Goal: Task Accomplishment & Management: Manage account settings

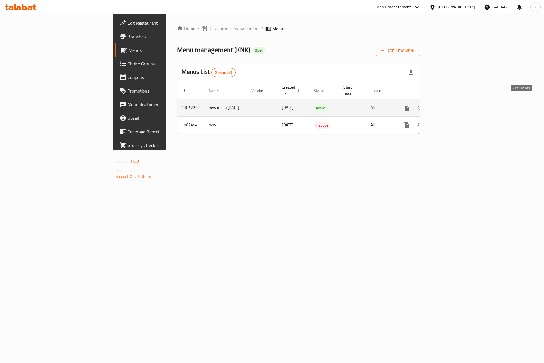
click at [451, 105] on icon "enhanced table" at bounding box center [447, 108] width 7 height 7
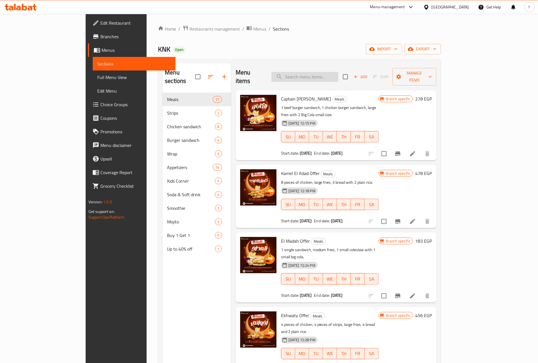
click at [338, 72] on input "search" at bounding box center [304, 77] width 67 height 10
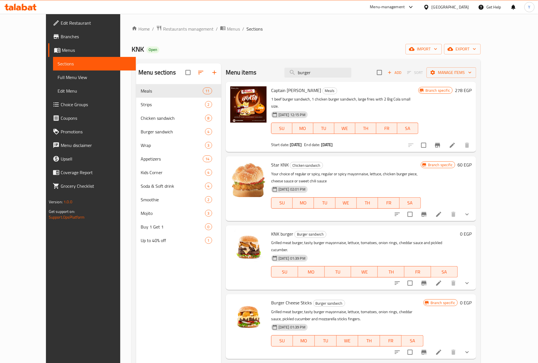
type input "burger"
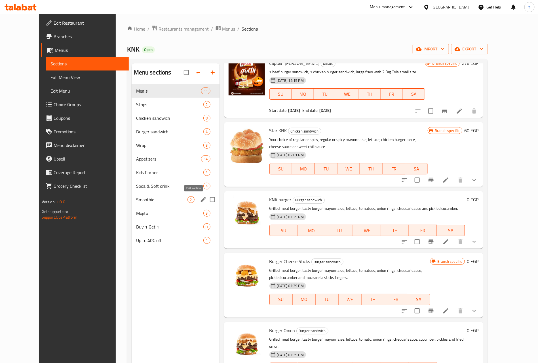
scroll to position [43, 0]
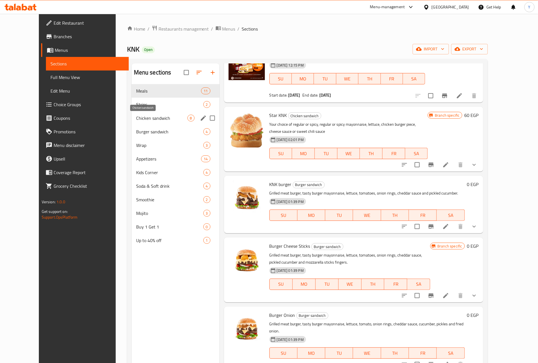
click at [145, 118] on span "Chicken sandwich" at bounding box center [161, 118] width 51 height 7
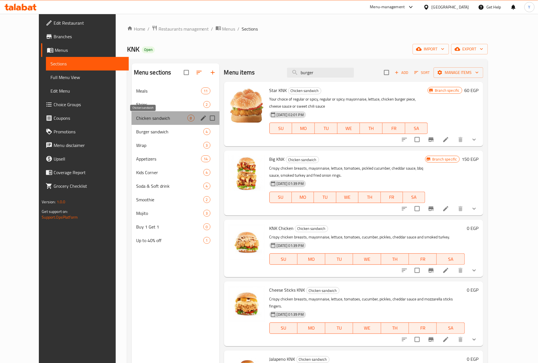
click at [136, 122] on span "Chicken sandwich" at bounding box center [161, 118] width 51 height 7
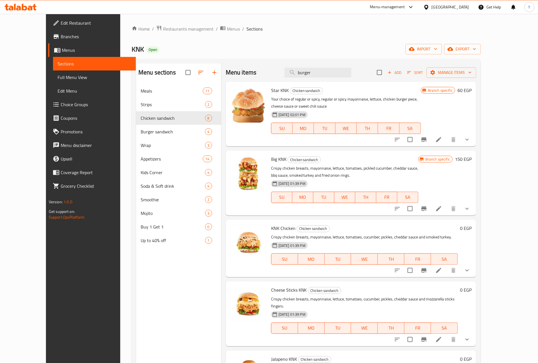
click at [468, 139] on icon "show more" at bounding box center [466, 140] width 3 height 2
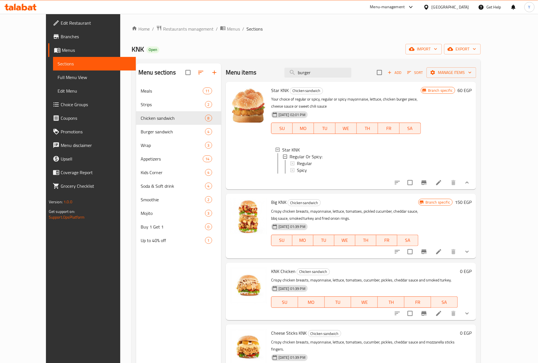
click at [470, 255] on icon "show more" at bounding box center [466, 252] width 7 height 7
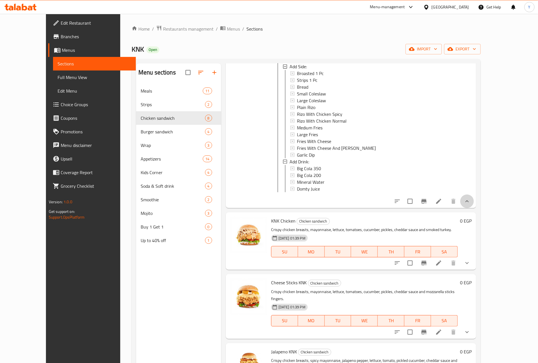
click at [473, 208] on button "show more" at bounding box center [467, 202] width 14 height 14
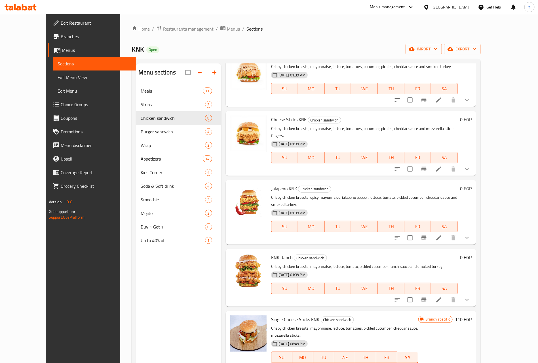
scroll to position [209, 0]
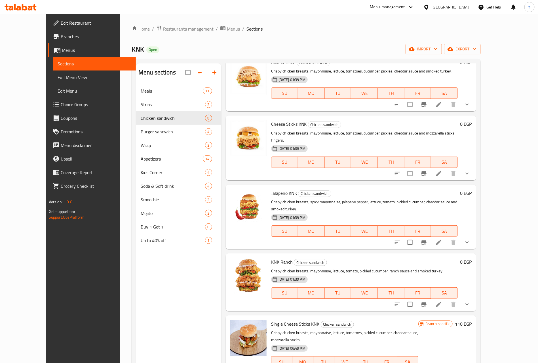
click at [473, 109] on div at bounding box center [431, 105] width 83 height 14
click at [473, 111] on button "show more" at bounding box center [467, 105] width 14 height 14
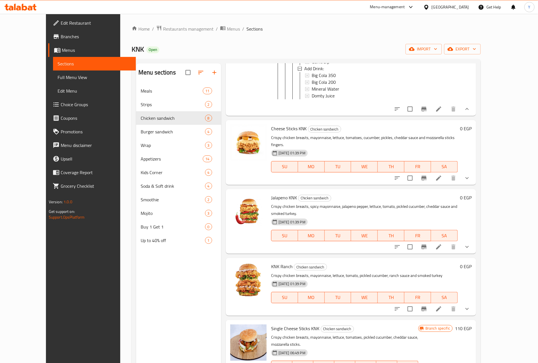
scroll to position [844, 0]
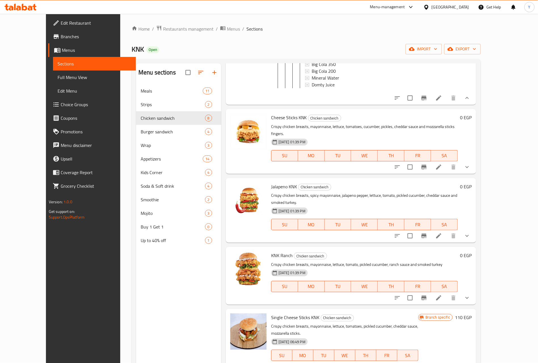
click at [468, 99] on icon "show more" at bounding box center [466, 98] width 3 height 2
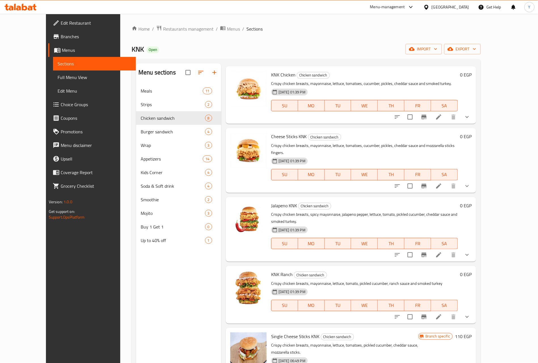
scroll to position [0, 0]
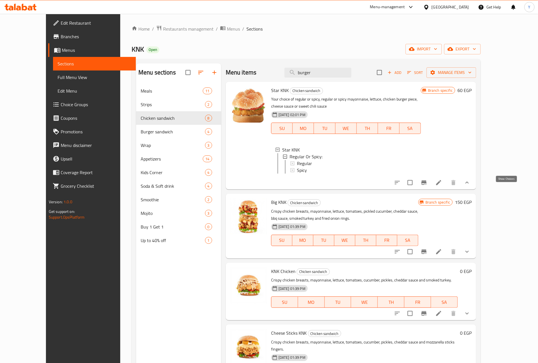
click at [470, 186] on icon "show more" at bounding box center [466, 182] width 7 height 7
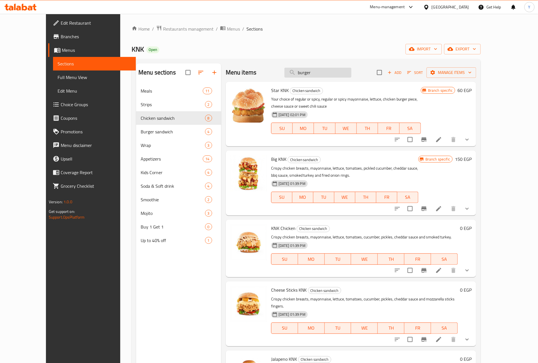
click at [339, 68] on input "burger" at bounding box center [317, 73] width 67 height 10
click at [473, 135] on button "show more" at bounding box center [467, 140] width 14 height 14
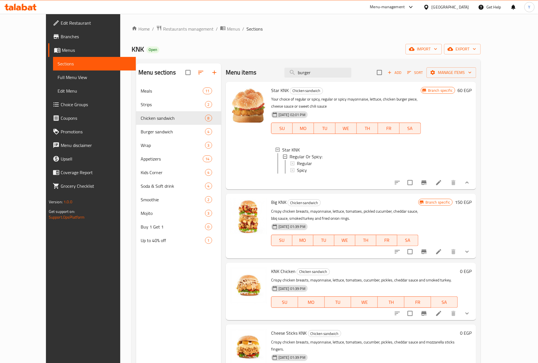
click at [473, 183] on div at bounding box center [431, 183] width 83 height 14
click at [470, 186] on icon "show more" at bounding box center [466, 182] width 7 height 7
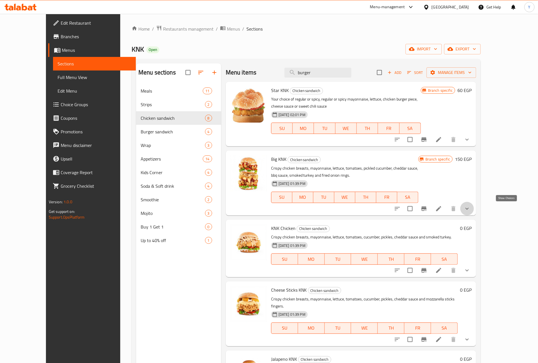
click at [470, 210] on icon "show more" at bounding box center [466, 208] width 7 height 7
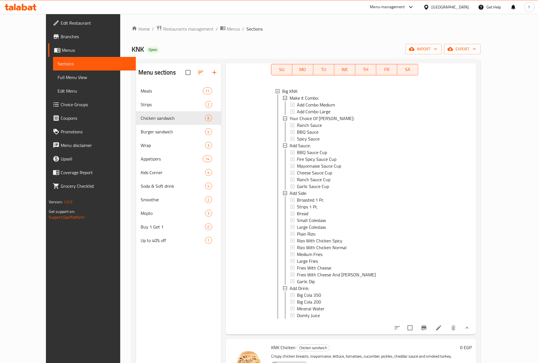
scroll to position [128, 0]
click at [470, 332] on icon "show more" at bounding box center [466, 328] width 7 height 7
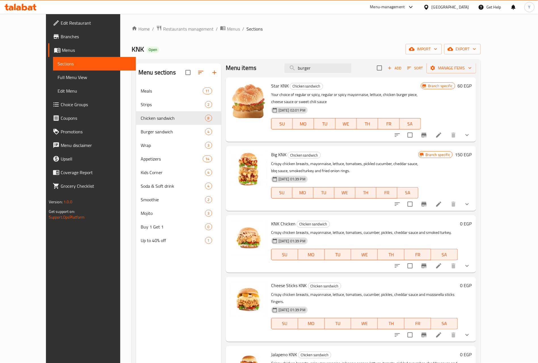
scroll to position [0, 0]
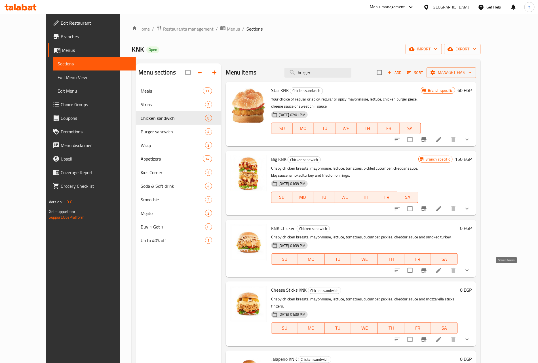
click at [470, 271] on icon "show more" at bounding box center [466, 270] width 7 height 7
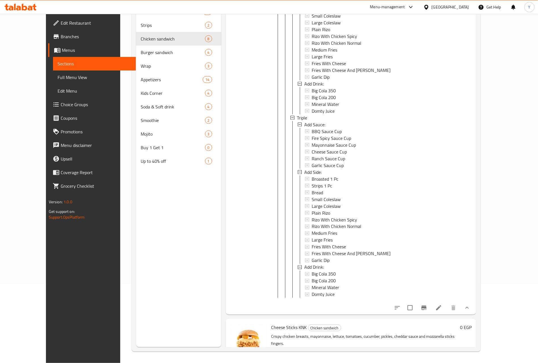
scroll to position [595, 0]
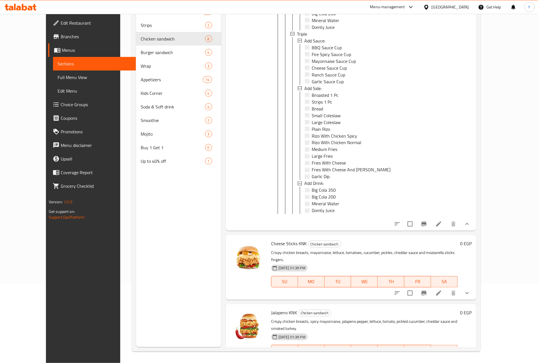
click at [468, 225] on icon "show more" at bounding box center [466, 224] width 3 height 2
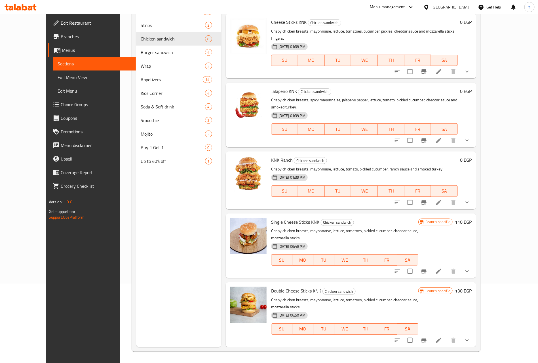
scroll to position [160, 0]
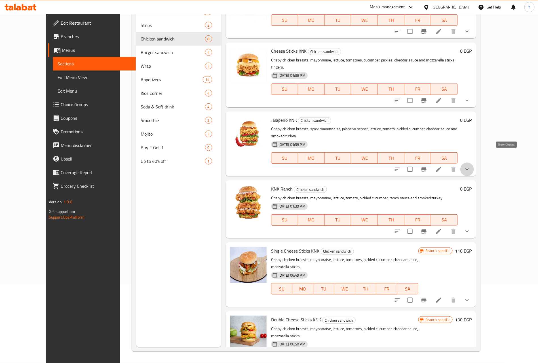
click at [470, 166] on icon "show more" at bounding box center [466, 169] width 7 height 7
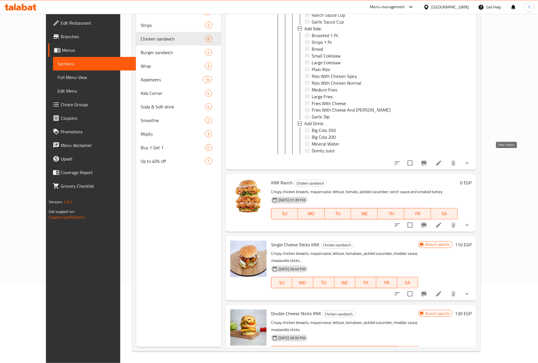
click at [470, 160] on icon "show more" at bounding box center [466, 163] width 7 height 7
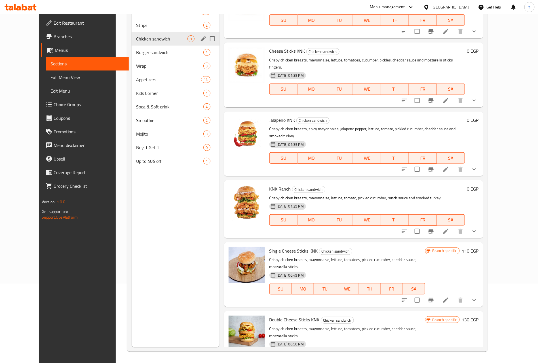
click at [137, 40] on span "Chicken sandwich" at bounding box center [161, 38] width 51 height 7
click at [139, 47] on div "Burger sandwich 4" at bounding box center [175, 53] width 88 height 14
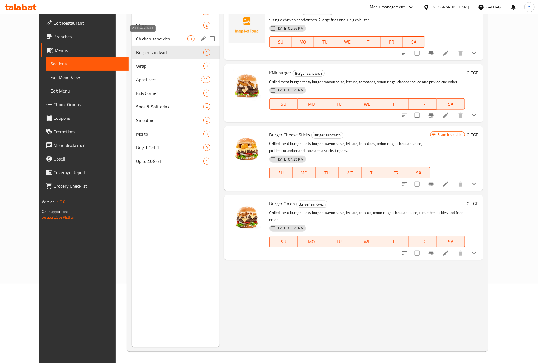
click at [141, 35] on span "Chicken sandwich" at bounding box center [161, 38] width 51 height 7
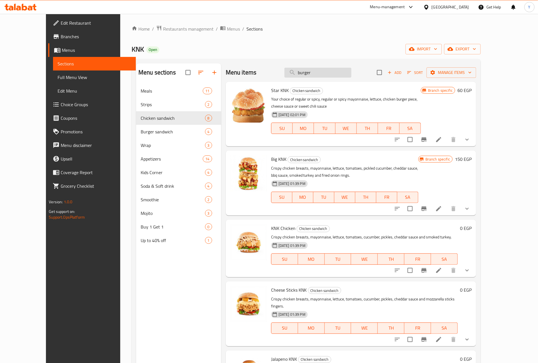
click at [329, 70] on input "burger" at bounding box center [317, 73] width 67 height 10
click at [333, 65] on div "Menu items burger Add Sort Manage items" at bounding box center [351, 72] width 250 height 18
click at [330, 77] on input "burger" at bounding box center [317, 73] width 67 height 10
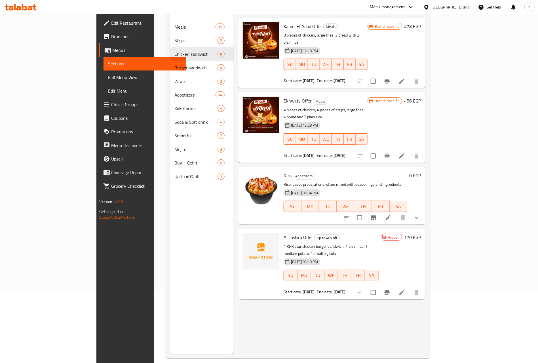
scroll to position [79, 0]
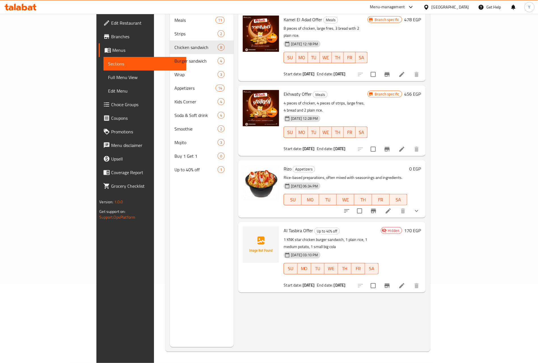
click at [255, 163] on div at bounding box center [260, 189] width 41 height 53
click at [423, 204] on button "show more" at bounding box center [416, 211] width 14 height 14
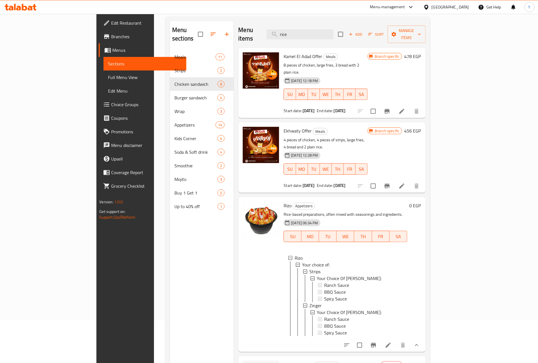
scroll to position [0, 0]
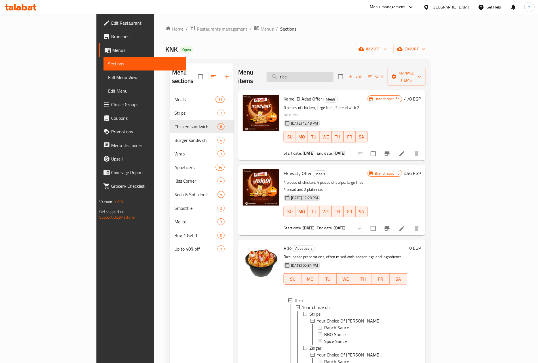
click at [333, 73] on input "rice" at bounding box center [299, 77] width 67 height 10
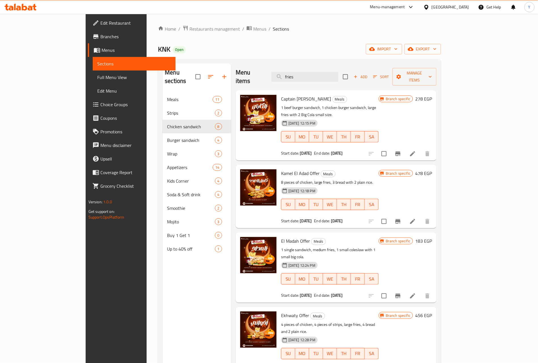
type input "fries"
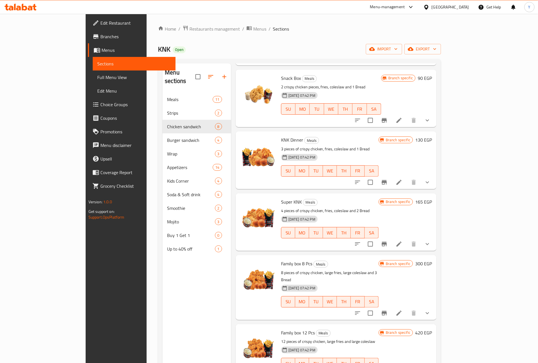
scroll to position [298, 0]
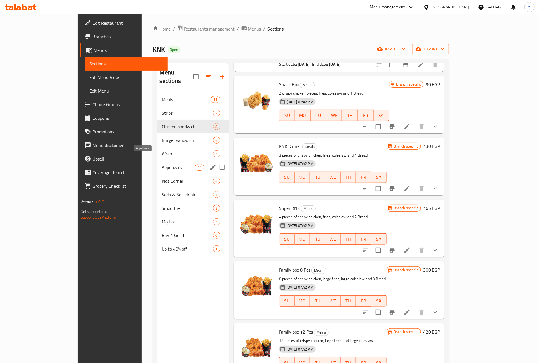
click at [162, 164] on span "Appetizers" at bounding box center [178, 167] width 33 height 7
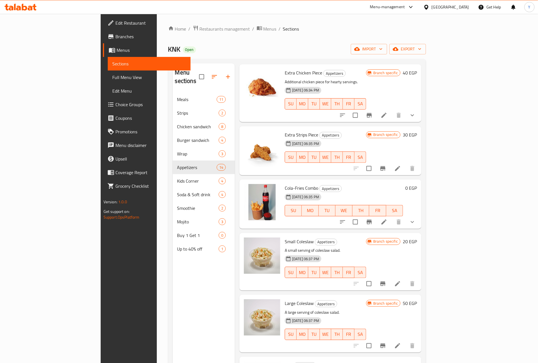
scroll to position [255, 0]
click at [317, 131] on h6 "Extra Strips Piece Appetizers" at bounding box center [324, 135] width 81 height 8
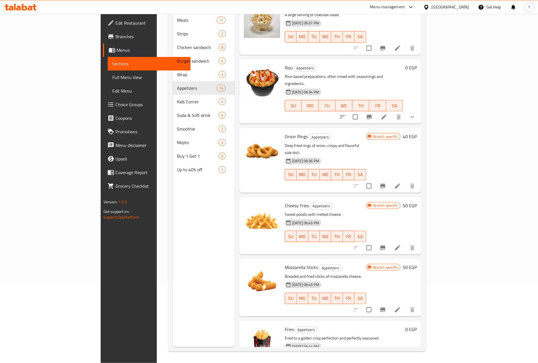
scroll to position [475, 0]
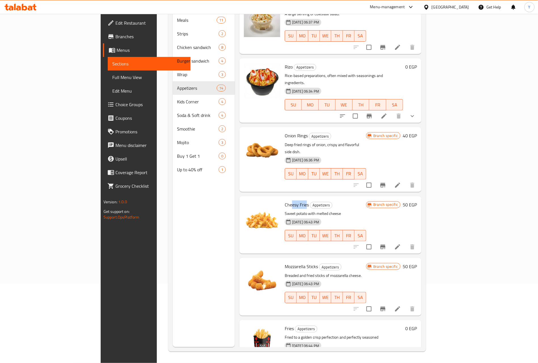
drag, startPoint x: 266, startPoint y: 177, endPoint x: 280, endPoint y: 177, distance: 13.6
click at [284, 201] on span "Cheesy Fries" at bounding box center [296, 205] width 24 height 9
drag, startPoint x: 261, startPoint y: 298, endPoint x: 269, endPoint y: 298, distance: 8.5
click at [284, 325] on h6 "Fries Appetizers" at bounding box center [343, 329] width 118 height 8
drag, startPoint x: 260, startPoint y: 174, endPoint x: 283, endPoint y: 174, distance: 23.8
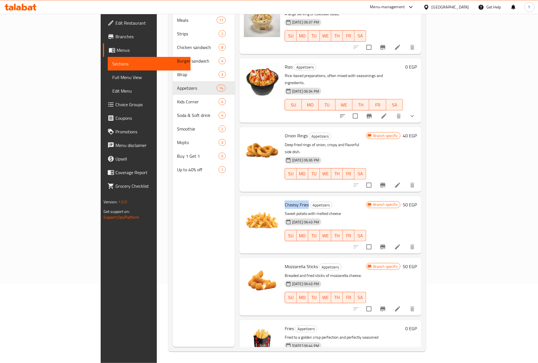
click at [284, 201] on h6 "Cheesy Fries Appetizers" at bounding box center [324, 205] width 81 height 8
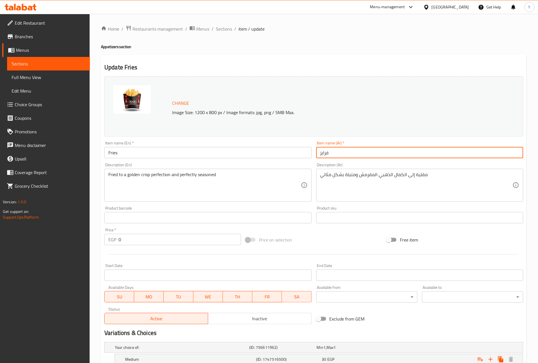
drag, startPoint x: 335, startPoint y: 152, endPoint x: 290, endPoint y: 153, distance: 45.1
click at [290, 153] on div "Change Image Size: 1200 x 800 px / Image formats: jpg, png / 5MB Max. Item name…" at bounding box center [313, 200] width 423 height 252
click at [224, 28] on span "Sections" at bounding box center [224, 29] width 16 height 7
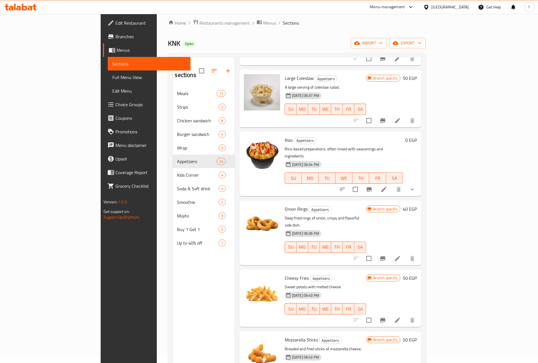
scroll to position [79, 0]
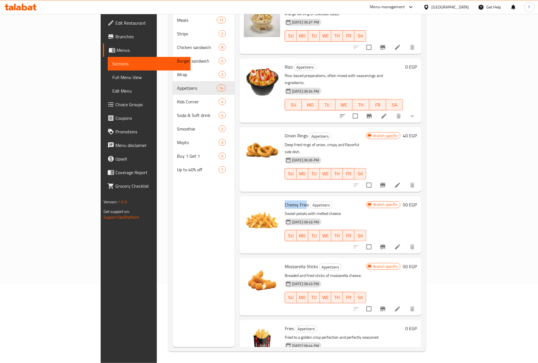
drag, startPoint x: 260, startPoint y: 176, endPoint x: 282, endPoint y: 174, distance: 21.3
click at [284, 201] on span "Cheesy Fries" at bounding box center [296, 205] width 24 height 9
click at [284, 324] on span "Fries" at bounding box center [288, 328] width 9 height 9
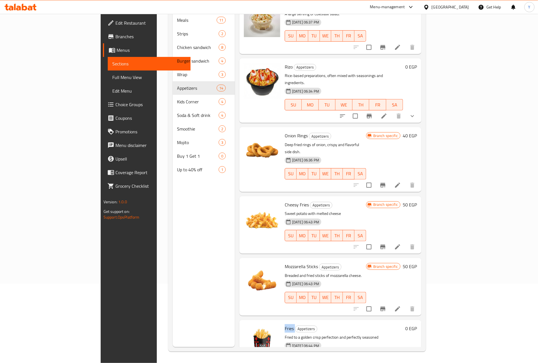
click at [284, 324] on span "Fries" at bounding box center [288, 328] width 9 height 9
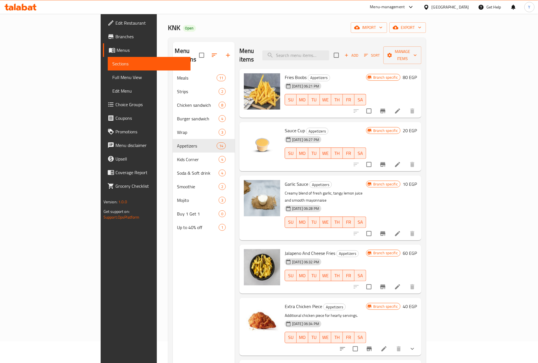
scroll to position [0, 0]
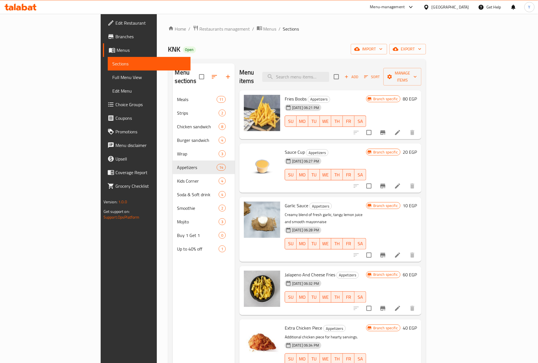
click at [284, 95] on span "Fries Boobs" at bounding box center [295, 99] width 22 height 9
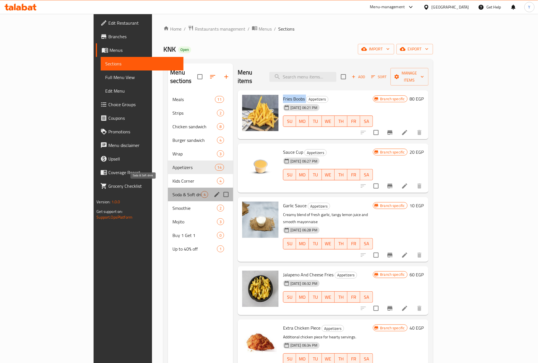
click at [172, 191] on span "Soda & Soft drink" at bounding box center [186, 194] width 28 height 7
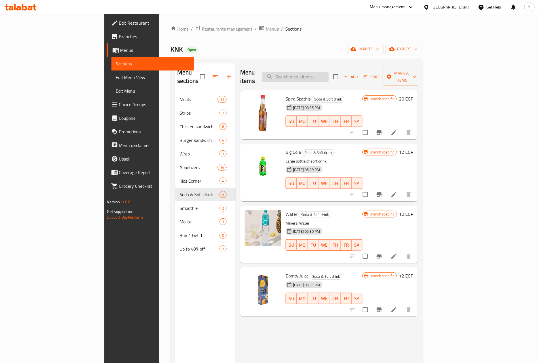
click at [328, 72] on input "search" at bounding box center [295, 77] width 67 height 10
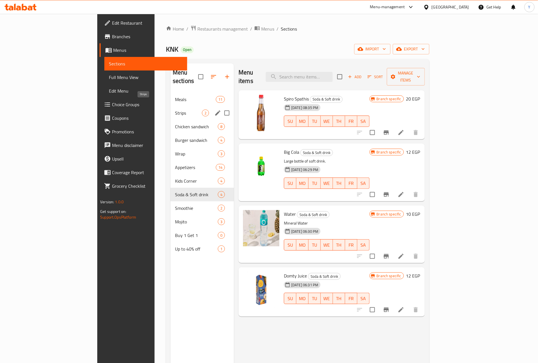
click at [175, 110] on span "Strips" at bounding box center [188, 113] width 27 height 7
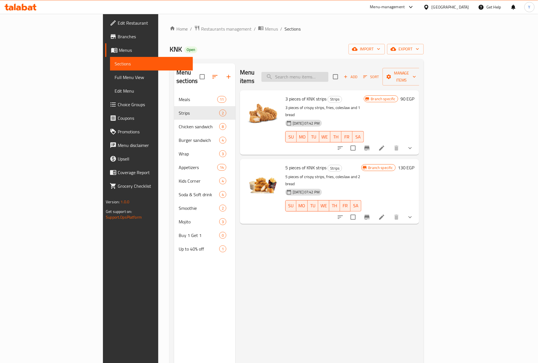
click at [328, 74] on input "search" at bounding box center [294, 77] width 67 height 10
click at [285, 163] on span "5 pieces of KNK strips" at bounding box center [305, 167] width 41 height 9
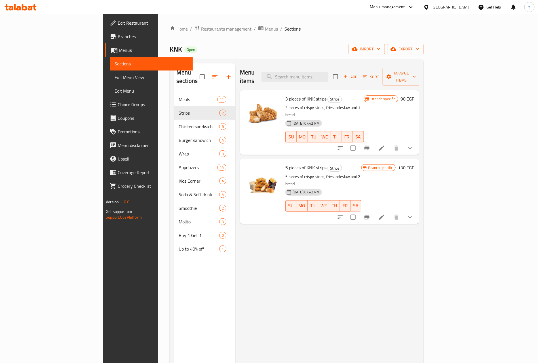
click at [286, 163] on span "5 pieces of KNK strips" at bounding box center [305, 167] width 41 height 9
click at [419, 198] on div "5 pieces of KNK strips Strips 5 pieces of crispy strips, fries, coleslaw and 2 …" at bounding box center [329, 191] width 179 height 65
click at [413, 214] on icon "show more" at bounding box center [409, 217] width 7 height 7
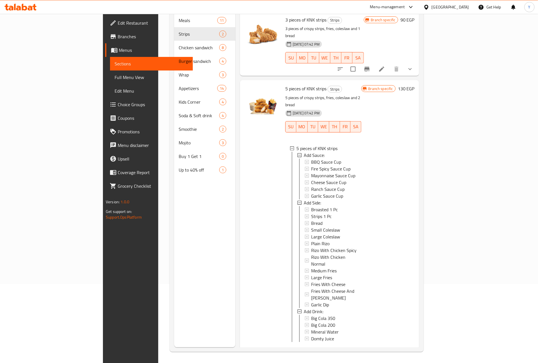
scroll to position [79, 0]
click at [417, 344] on button "show more" at bounding box center [410, 351] width 14 height 14
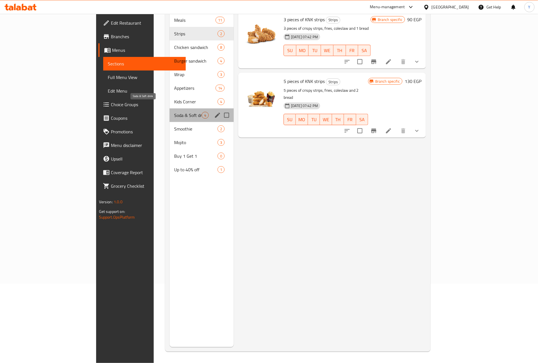
click at [174, 112] on span "Soda & Soft drink" at bounding box center [187, 115] width 27 height 7
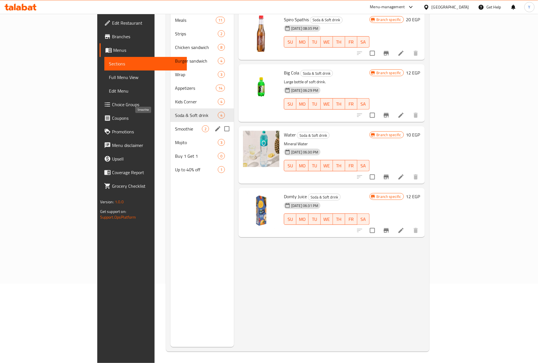
click at [175, 126] on span "Smoothie" at bounding box center [188, 129] width 27 height 7
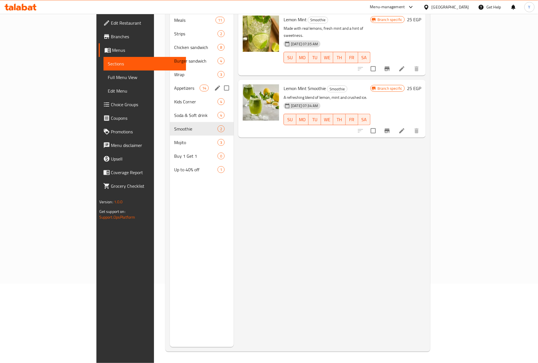
click at [170, 84] on div "Appetizers 14" at bounding box center [202, 88] width 64 height 14
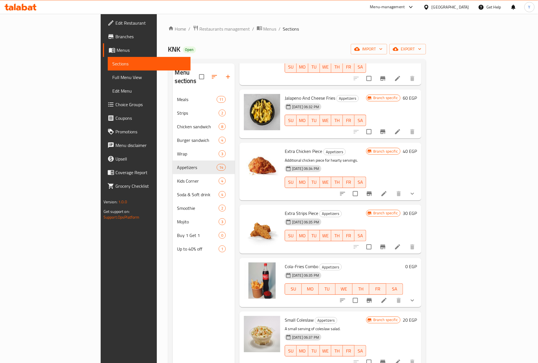
scroll to position [128, 0]
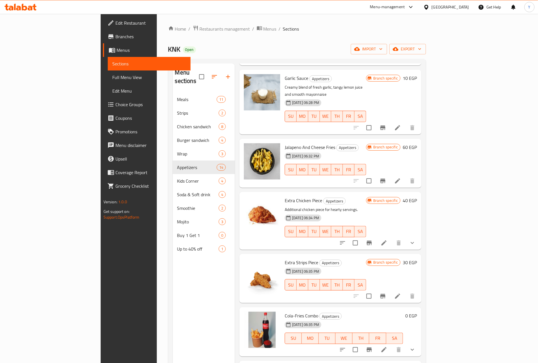
click at [284, 258] on span "Extra Strips Piece" at bounding box center [300, 262] width 33 height 9
click at [284, 196] on span "Extra Chicken Piece" at bounding box center [302, 200] width 37 height 9
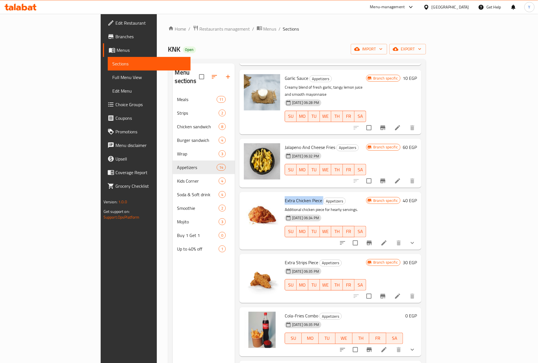
click at [284, 196] on span "Extra Chicken Piece" at bounding box center [302, 200] width 37 height 9
copy h6 "Extra Chicken Piece"
click at [415, 240] on icon "show more" at bounding box center [412, 243] width 7 height 7
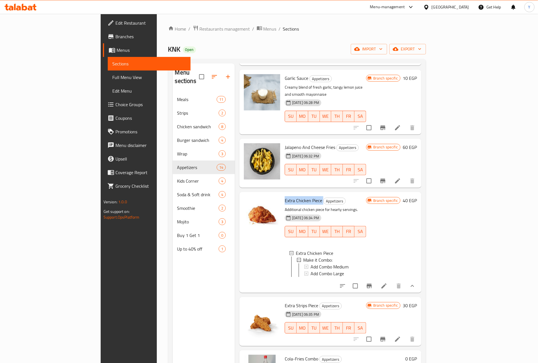
click at [392, 281] on li at bounding box center [384, 286] width 16 height 10
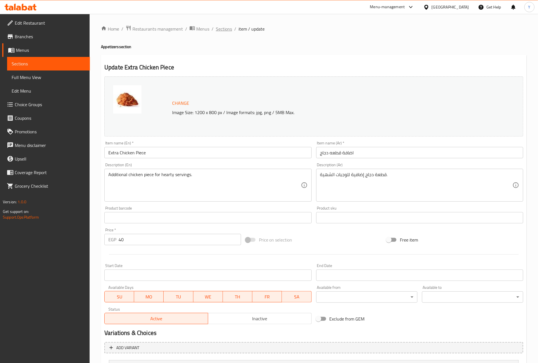
click at [226, 29] on span "Sections" at bounding box center [224, 29] width 16 height 7
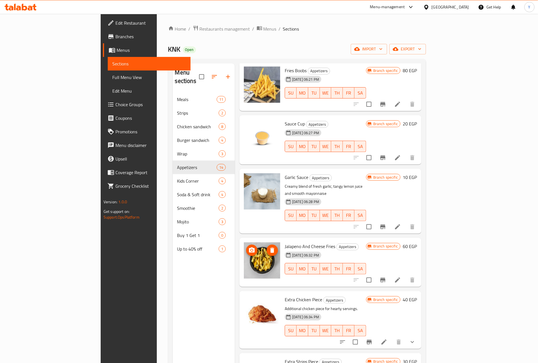
scroll to position [85, 0]
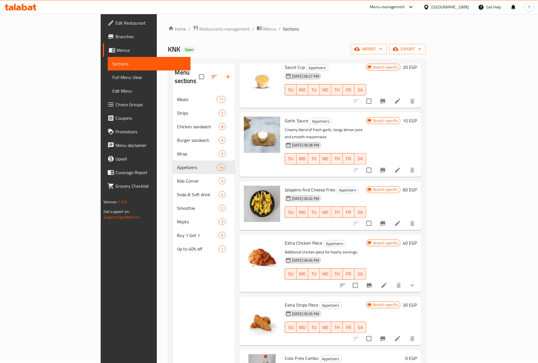
click at [284, 239] on span "Extra Chicken Piece" at bounding box center [302, 243] width 37 height 9
drag, startPoint x: 278, startPoint y: 226, endPoint x: 272, endPoint y: 226, distance: 5.7
click at [284, 239] on span "Extra Chicken Piece" at bounding box center [302, 243] width 37 height 9
copy span "Chicken"
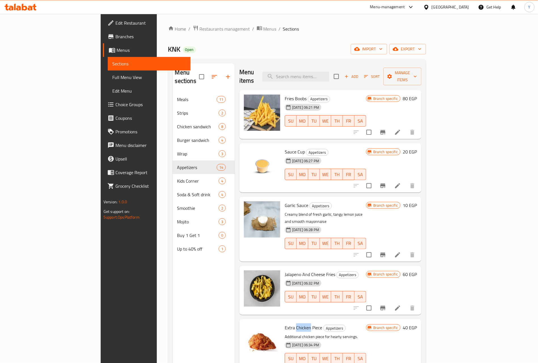
scroll to position [0, 0]
click at [329, 72] on input "search" at bounding box center [295, 77] width 67 height 10
paste input "Chicken"
type input "Chicken"
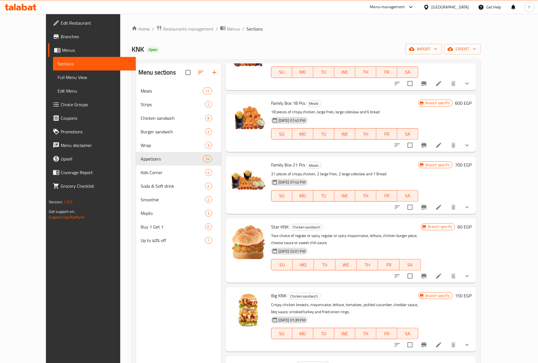
scroll to position [553, 0]
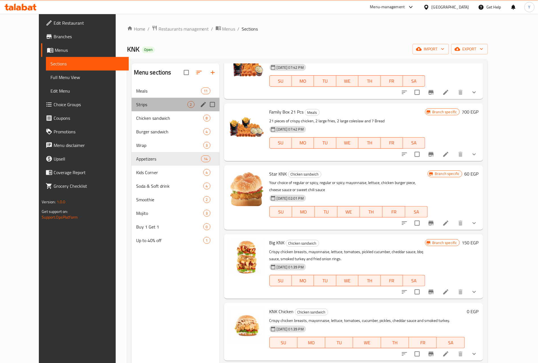
click at [131, 98] on div "Strips 2" at bounding box center [175, 105] width 88 height 14
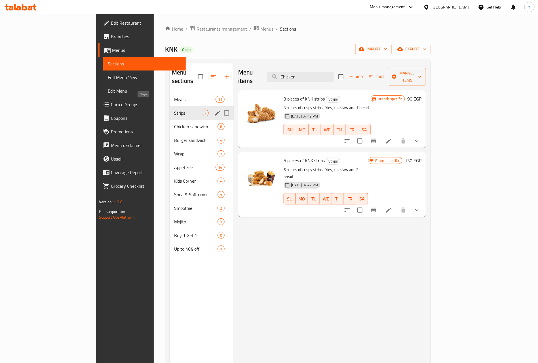
click at [174, 110] on span "Strips" at bounding box center [187, 113] width 27 height 7
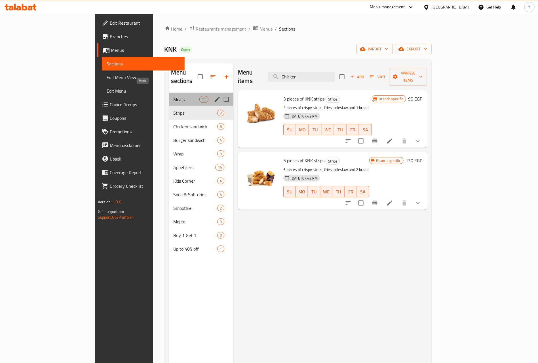
click at [173, 96] on span "Meals" at bounding box center [186, 99] width 26 height 7
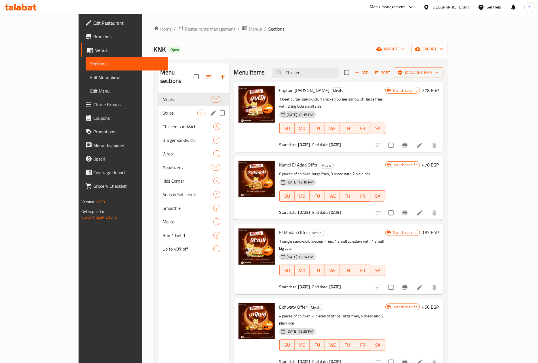
click at [158, 106] on div "Strips 2" at bounding box center [193, 113] width 71 height 14
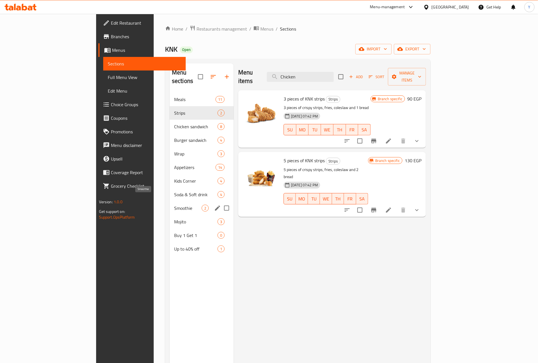
click at [174, 205] on span "Smoothie" at bounding box center [187, 208] width 27 height 7
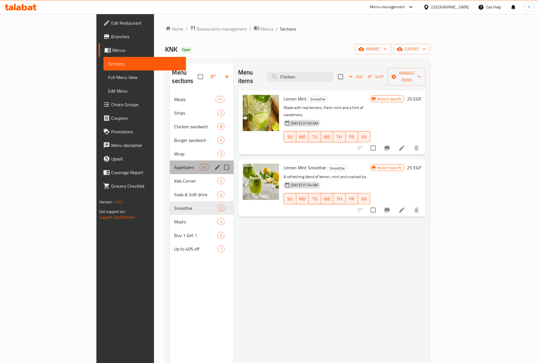
click at [170, 161] on div "Appetizers 14" at bounding box center [202, 168] width 64 height 14
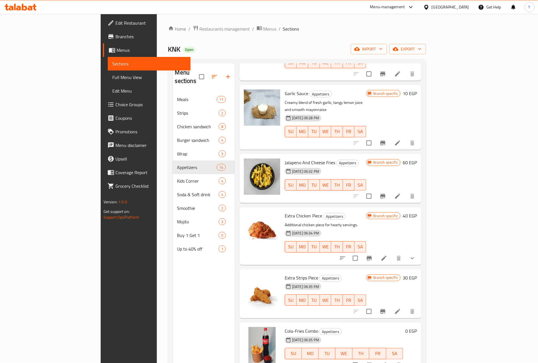
scroll to position [128, 0]
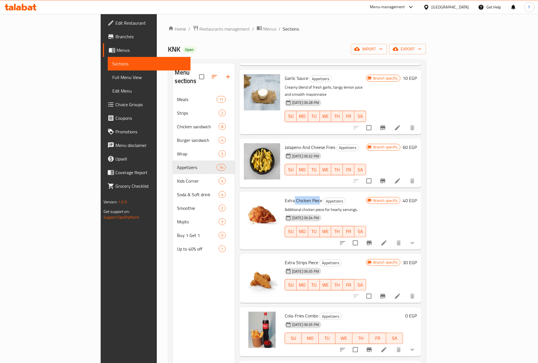
drag, startPoint x: 269, startPoint y: 184, endPoint x: 294, endPoint y: 183, distance: 25.8
click at [294, 196] on span "Extra Chicken Piece" at bounding box center [302, 200] width 37 height 9
drag, startPoint x: 271, startPoint y: 246, endPoint x: 289, endPoint y: 241, distance: 18.5
click at [289, 256] on div "Extra Strips Piece Appetizers [DATE] 06:35 PM SU MO TU WE TH FR SA" at bounding box center [325, 278] width 86 height 45
click at [282, 194] on div "Extra Chicken Piece Appetizers Additional chicken piece for hearty servings. [D…" at bounding box center [325, 220] width 86 height 53
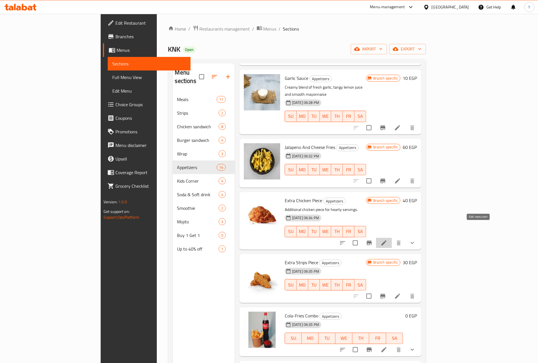
click at [387, 240] on icon at bounding box center [383, 243] width 7 height 7
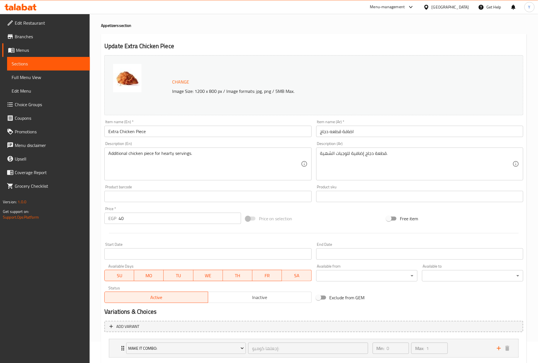
scroll to position [55, 0]
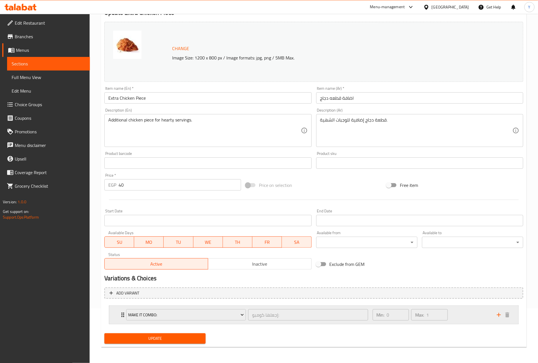
click at [121, 316] on icon "Expand" at bounding box center [122, 315] width 7 height 7
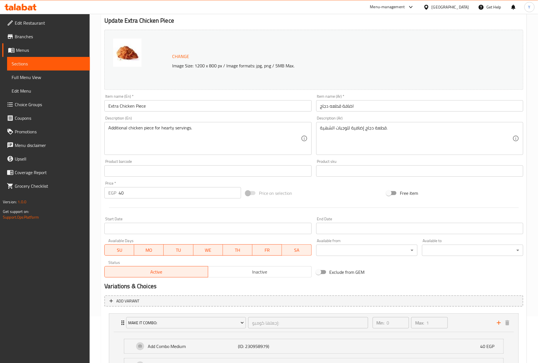
scroll to position [0, 0]
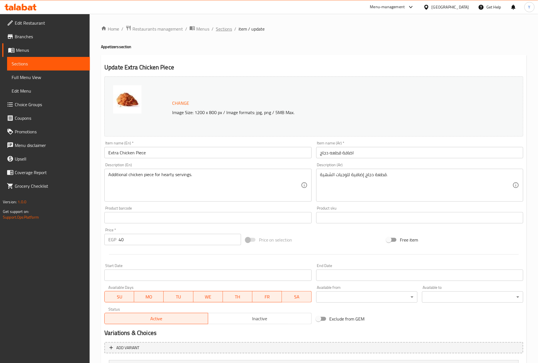
click at [224, 32] on span "Sections" at bounding box center [224, 29] width 16 height 7
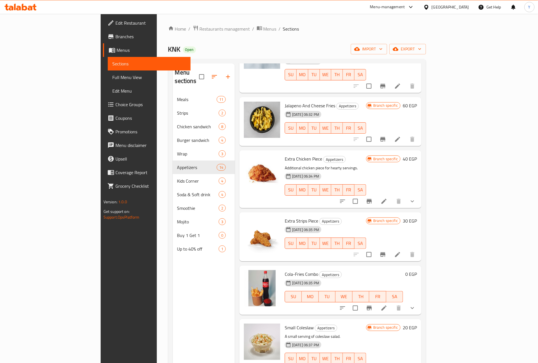
scroll to position [170, 0]
click at [284, 154] on span "Extra Chicken Piece" at bounding box center [302, 158] width 37 height 9
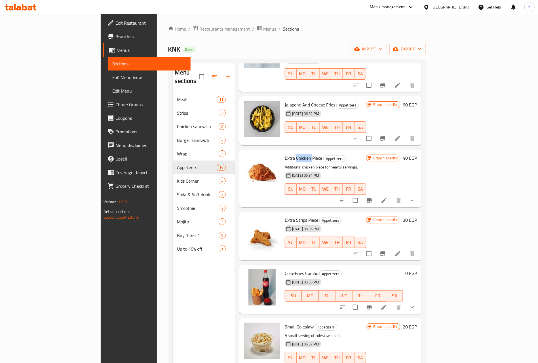
click at [284, 154] on span "Extra Chicken Piece" at bounding box center [302, 158] width 37 height 9
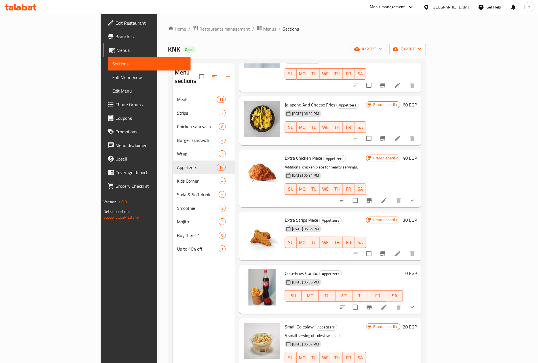
click at [284, 216] on span "Extra Strips Piece" at bounding box center [300, 220] width 33 height 9
click at [415, 197] on icon "show more" at bounding box center [412, 200] width 7 height 7
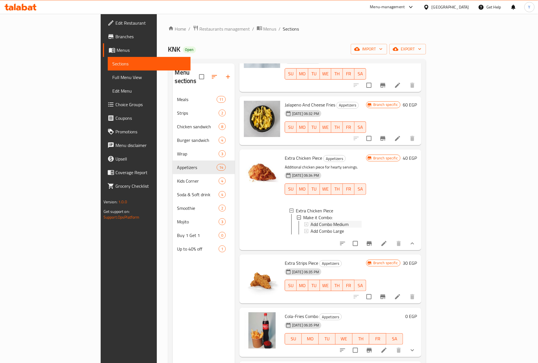
click at [322, 221] on span "Add Combo Medium" at bounding box center [329, 224] width 38 height 7
click at [284, 154] on span "Extra Chicken Piece" at bounding box center [302, 158] width 37 height 9
drag, startPoint x: 269, startPoint y: 141, endPoint x: 289, endPoint y: 140, distance: 20.7
click at [289, 154] on span "Extra Chicken Piece" at bounding box center [302, 158] width 37 height 9
click at [284, 154] on span "Extra Chicken Piece" at bounding box center [302, 158] width 37 height 9
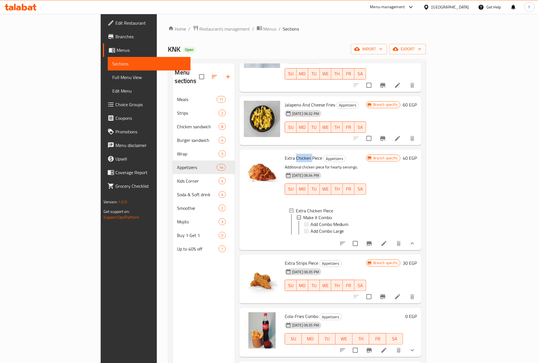
click at [284, 154] on span "Extra Chicken Piece" at bounding box center [302, 158] width 37 height 9
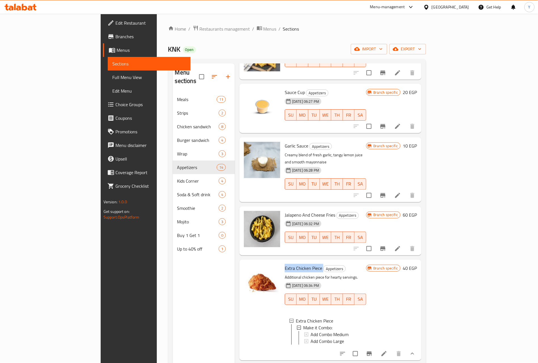
scroll to position [0, 0]
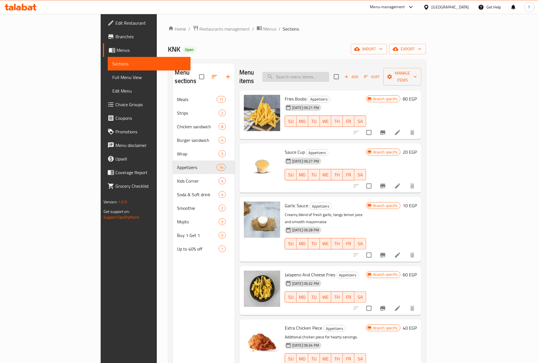
click at [329, 73] on input "search" at bounding box center [295, 77] width 67 height 10
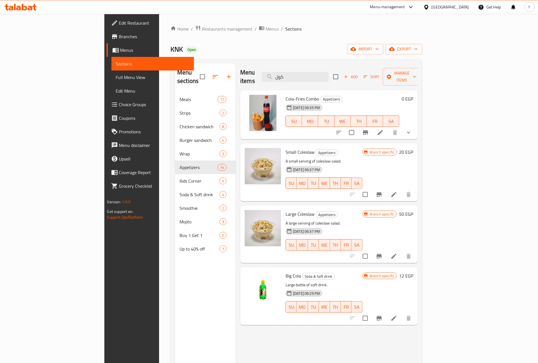
type input "كول"
click at [319, 82] on div "Menu items كول Add Sort Manage items" at bounding box center [328, 76] width 177 height 27
click at [324, 78] on div "Menu items كول Add Sort Manage items" at bounding box center [328, 76] width 177 height 27
click at [328, 72] on input "كول" at bounding box center [295, 77] width 67 height 10
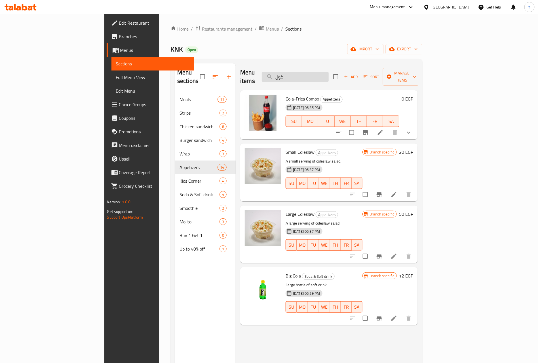
click at [328, 72] on input "كول" at bounding box center [295, 77] width 67 height 10
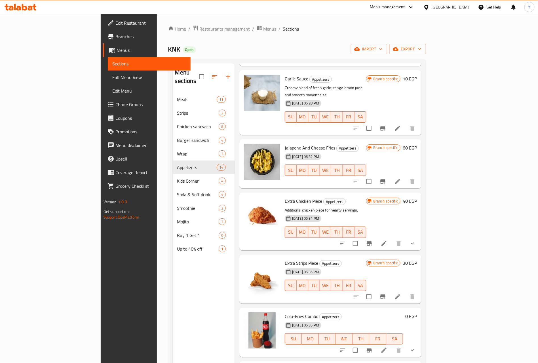
scroll to position [128, 0]
click at [283, 266] on div "[DATE] 06:35 PM" at bounding box center [293, 271] width 22 height 11
click at [284, 258] on span "Extra Strips Piece" at bounding box center [300, 262] width 33 height 9
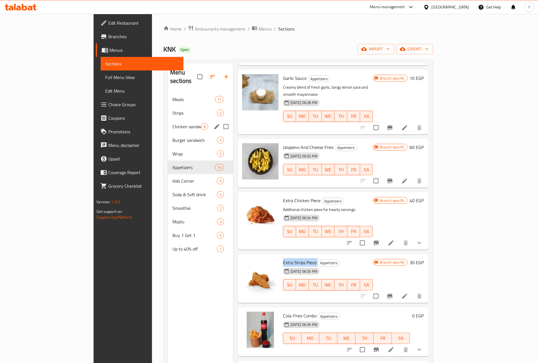
click at [172, 123] on span "Chicken sandwich" at bounding box center [186, 126] width 28 height 7
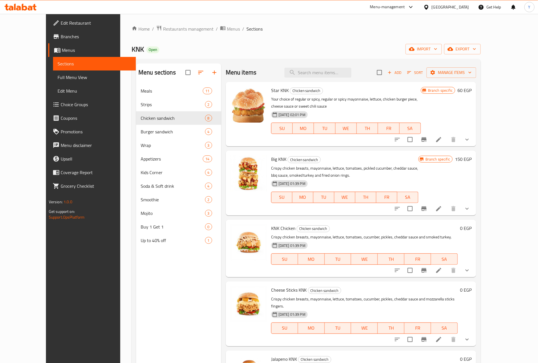
click at [387, 101] on p "Your choice of regular or spicy, regular or spicy mayonnaise, lettuce, chicken …" at bounding box center [346, 103] width 150 height 14
click at [380, 100] on p "Your choice of regular or spicy, regular or spicy mayonnaise, lettuce, chicken …" at bounding box center [346, 103] width 150 height 14
drag, startPoint x: 380, startPoint y: 100, endPoint x: 392, endPoint y: 101, distance: 11.9
click at [392, 101] on p "Your choice of regular or spicy, regular or spicy mayonnaise, lettuce, chicken …" at bounding box center [346, 103] width 150 height 14
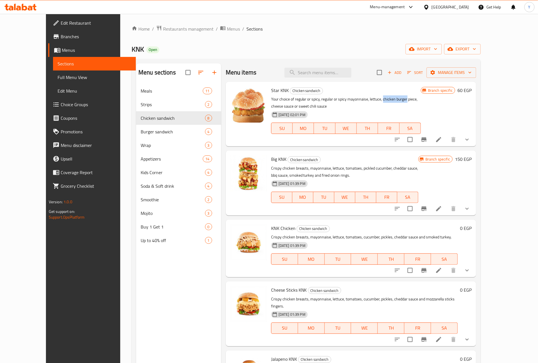
click at [389, 100] on p "Your choice of regular or spicy, regular or spicy mayonnaise, lettuce, chicken …" at bounding box center [346, 103] width 150 height 14
click at [271, 99] on p "Your choice of regular or spicy, regular or spicy mayonnaise, lettuce, chicken …" at bounding box center [346, 103] width 150 height 14
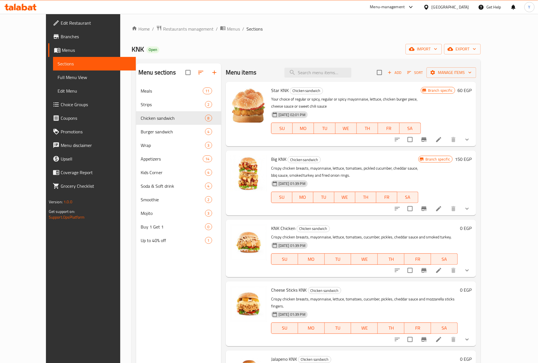
click at [476, 141] on div "Star KNK Chicken sandwich Your choice of regular or spicy, regular or spicy may…" at bounding box center [351, 114] width 250 height 65
drag, startPoint x: 394, startPoint y: 106, endPoint x: 399, endPoint y: 95, distance: 11.4
click at [394, 106] on p "Your choice of regular or spicy, regular or spicy mayonnaise, lettuce, chicken …" at bounding box center [346, 103] width 150 height 14
click at [399, 95] on div "Star KNK Chicken sandwich Your choice of regular or spicy, regular or spicy may…" at bounding box center [346, 114] width 154 height 60
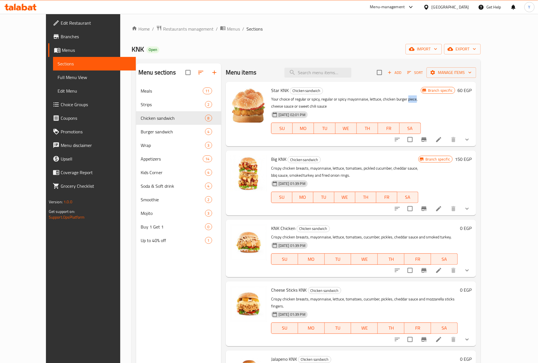
click at [400, 98] on p "Your choice of regular or spicy, regular or spicy mayonnaise, lettuce, chicken …" at bounding box center [346, 103] width 150 height 14
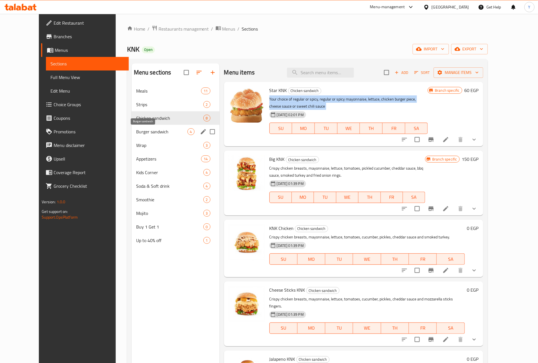
click at [137, 136] on div "Burger sandwich 4" at bounding box center [175, 132] width 88 height 14
